Goal: Participate in discussion: Engage in conversation with other users on a specific topic

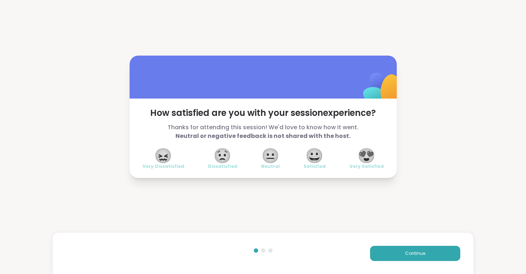
click at [362, 159] on span "😍" at bounding box center [366, 155] width 18 height 13
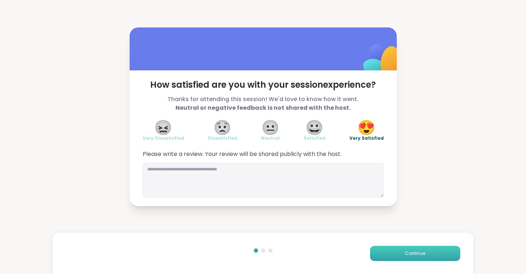
click at [422, 253] on span "Continue" at bounding box center [415, 253] width 20 height 6
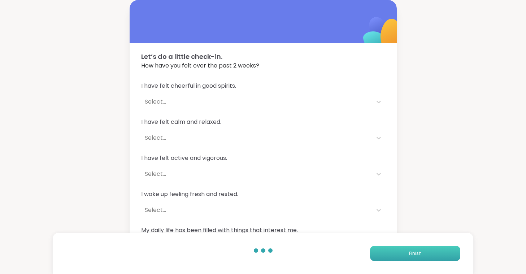
click at [422, 253] on button "Finish" at bounding box center [415, 253] width 90 height 15
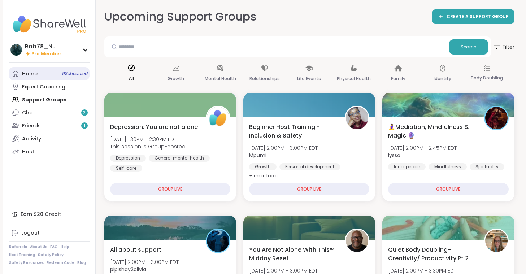
click at [52, 76] on link "Home 9 Scheduled" at bounding box center [49, 73] width 80 height 13
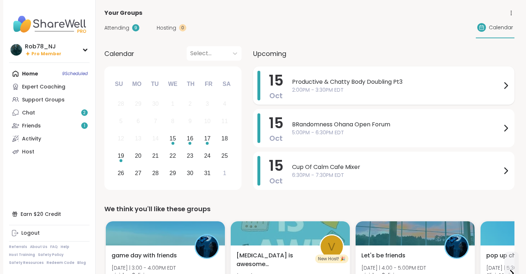
click at [319, 88] on span "2:00PM - 3:30PM EDT" at bounding box center [396, 90] width 209 height 8
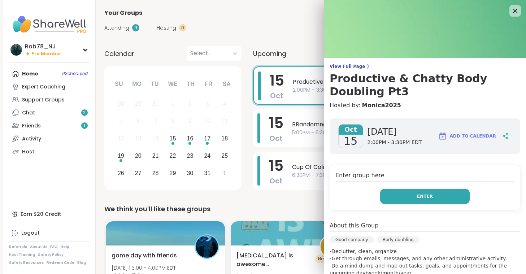
click at [419, 195] on span "Enter" at bounding box center [425, 196] width 16 height 6
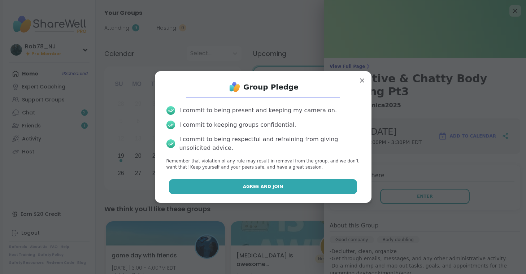
click at [325, 183] on button "Agree and Join" at bounding box center [263, 186] width 188 height 15
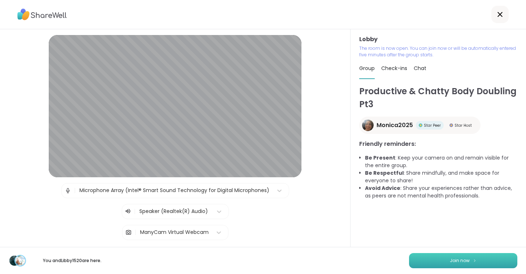
click at [445, 260] on button "Join now" at bounding box center [463, 260] width 108 height 15
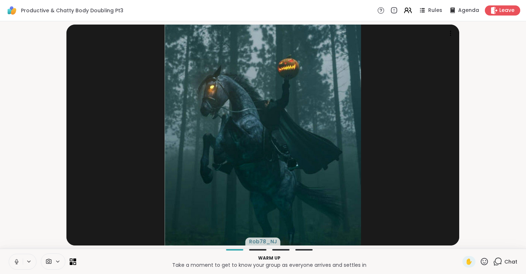
click at [13, 260] on button at bounding box center [16, 261] width 14 height 15
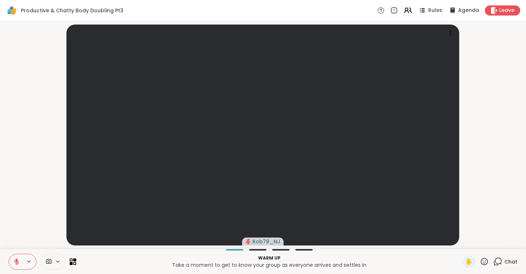
click at [57, 264] on icon at bounding box center [58, 261] width 6 height 6
click at [49, 228] on div "ManyCam Virtual Webcam" at bounding box center [44, 235] width 72 height 19
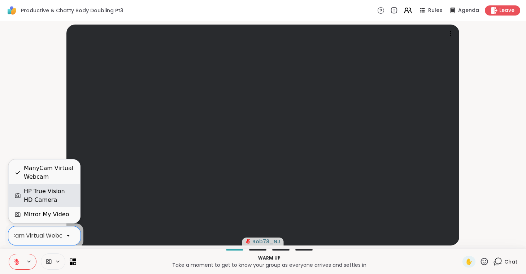
click at [49, 196] on div "HP True Vision HD Camera" at bounding box center [49, 195] width 51 height 17
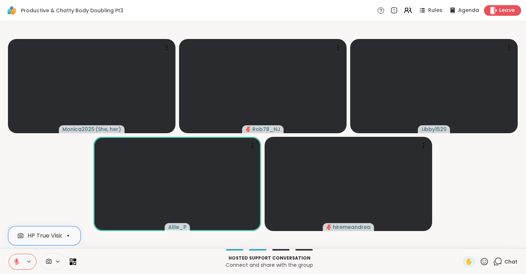
click at [506, 13] on span "Leave" at bounding box center [507, 11] width 16 height 8
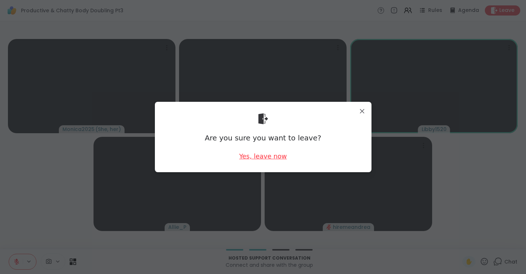
click at [269, 158] on div "Yes, leave now" at bounding box center [263, 156] width 48 height 9
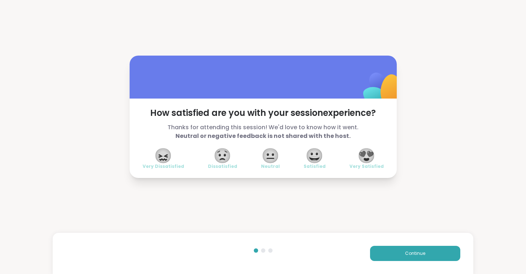
click at [369, 152] on span "😍" at bounding box center [366, 155] width 18 height 13
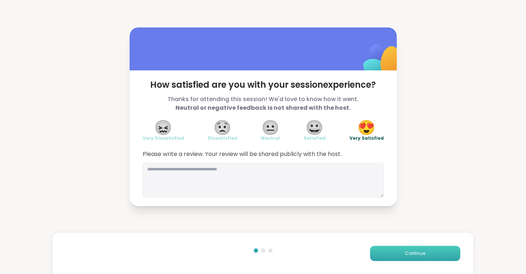
click at [400, 253] on button "Continue" at bounding box center [415, 253] width 90 height 15
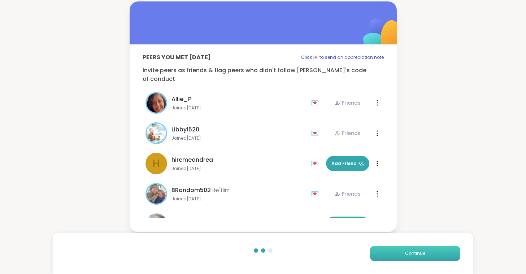
click at [400, 253] on button "Continue" at bounding box center [415, 253] width 90 height 15
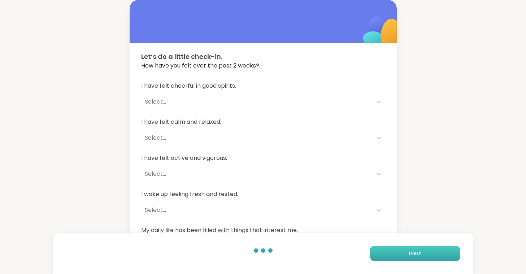
click at [400, 253] on button "Finish" at bounding box center [415, 253] width 90 height 15
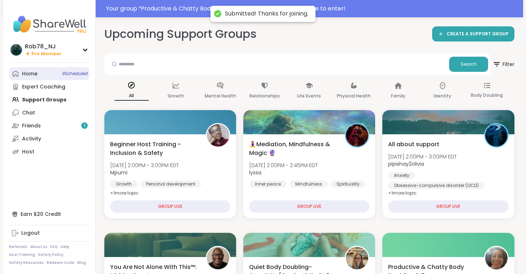
click at [32, 78] on link "Home 9 Scheduled" at bounding box center [49, 73] width 80 height 13
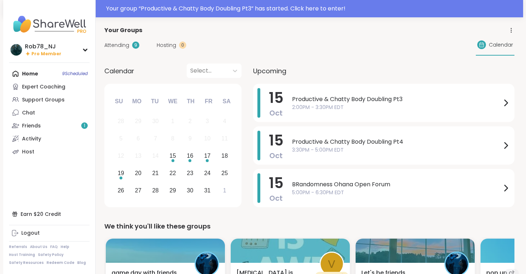
click at [320, 110] on span "2:00PM - 3:30PM EDT" at bounding box center [396, 108] width 209 height 8
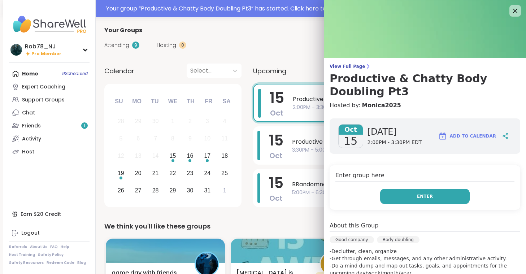
click at [415, 197] on button "Enter" at bounding box center [424, 196] width 89 height 15
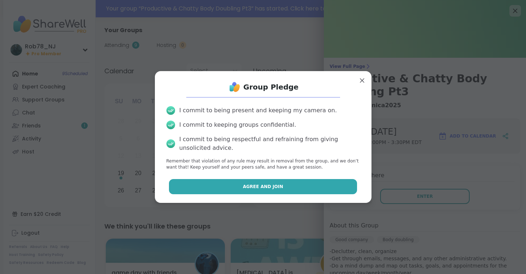
click at [303, 187] on button "Agree and Join" at bounding box center [263, 186] width 188 height 15
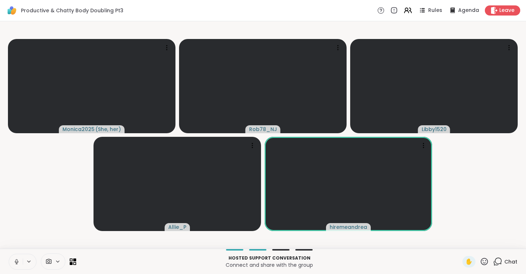
click at [19, 262] on icon at bounding box center [16, 261] width 6 height 6
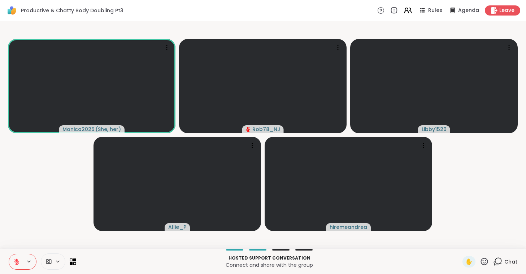
click at [47, 260] on icon at bounding box center [48, 261] width 5 height 5
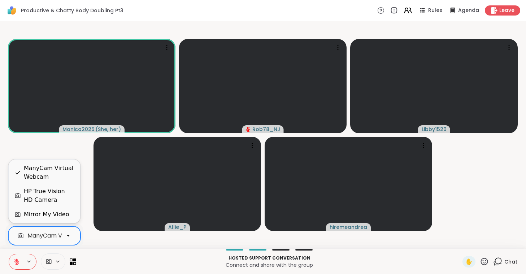
click at [52, 236] on div "ManyCam Virtual Webcam" at bounding box center [65, 235] width 77 height 9
click at [51, 194] on div "HP True Vision HD Camera" at bounding box center [49, 195] width 51 height 17
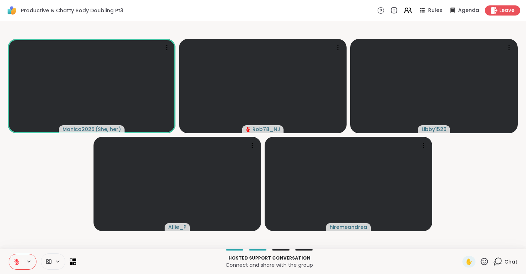
click at [51, 194] on video-player-container "Monica2025 ( She, her ) Rob78_NJ Libby1520 Allie_P hiremeandrea" at bounding box center [262, 135] width 517 height 222
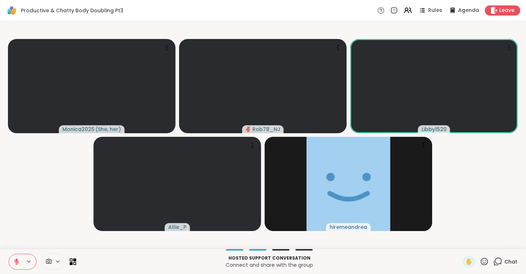
click at [51, 194] on video-player-container "Monica2025 ( She, her ) Rob78_NJ Libby1520 Allie_P hiremeandrea" at bounding box center [262, 135] width 517 height 222
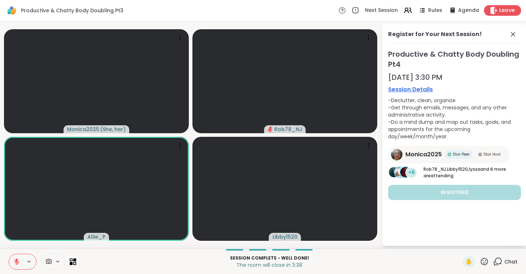
click at [504, 12] on span "Leave" at bounding box center [507, 11] width 16 height 8
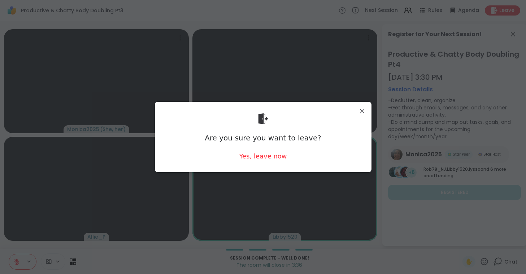
click at [258, 154] on div "Yes, leave now" at bounding box center [263, 156] width 48 height 9
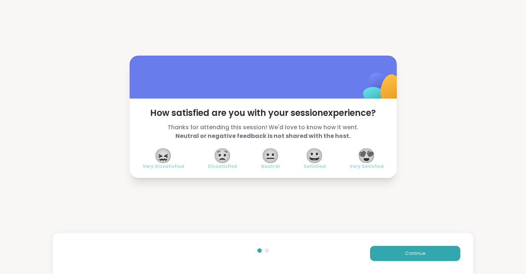
click at [367, 154] on span "😍" at bounding box center [366, 155] width 18 height 13
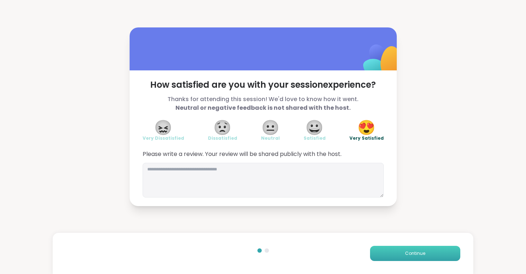
click at [402, 255] on button "Continue" at bounding box center [415, 253] width 90 height 15
